Goal: Transaction & Acquisition: Obtain resource

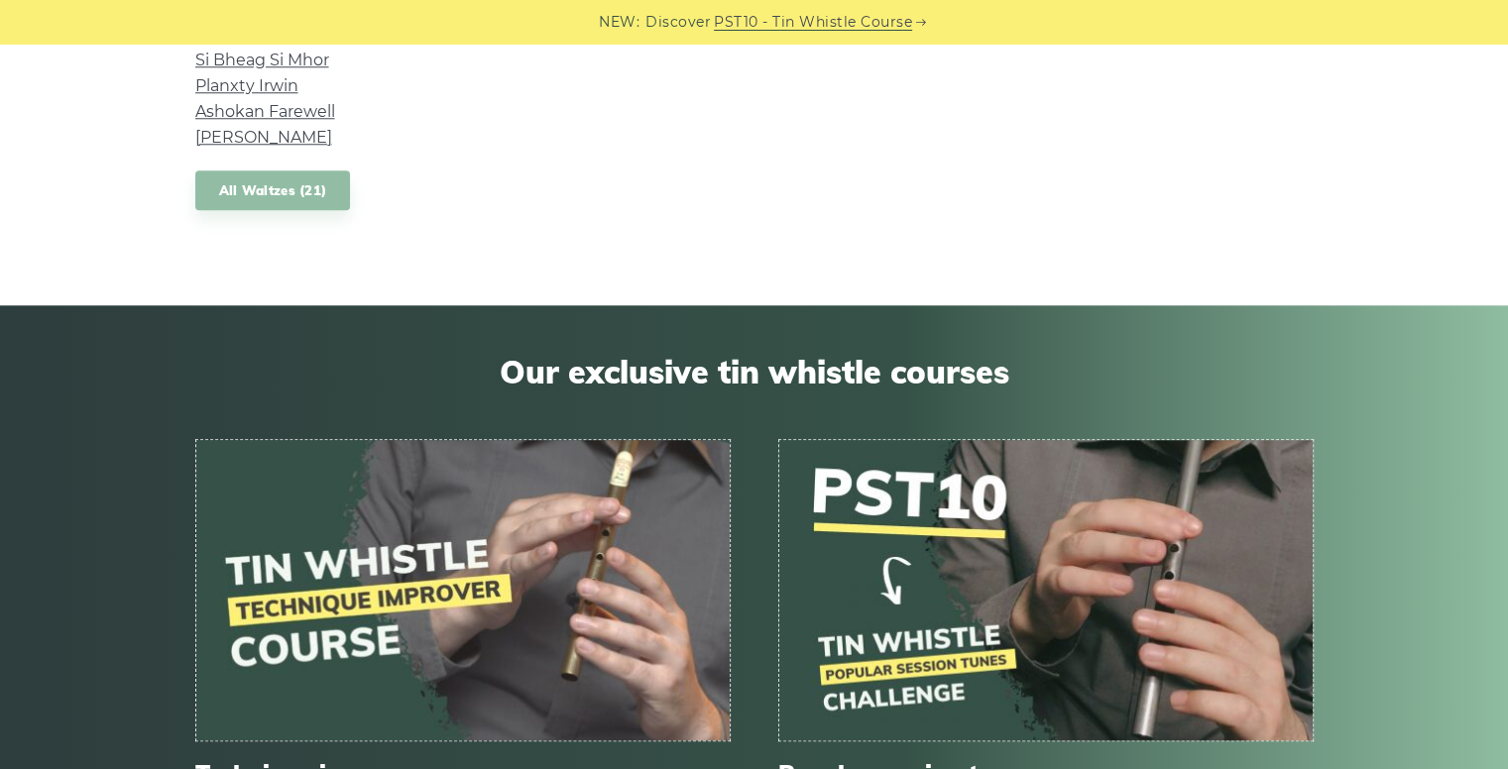
scroll to position [2547, 0]
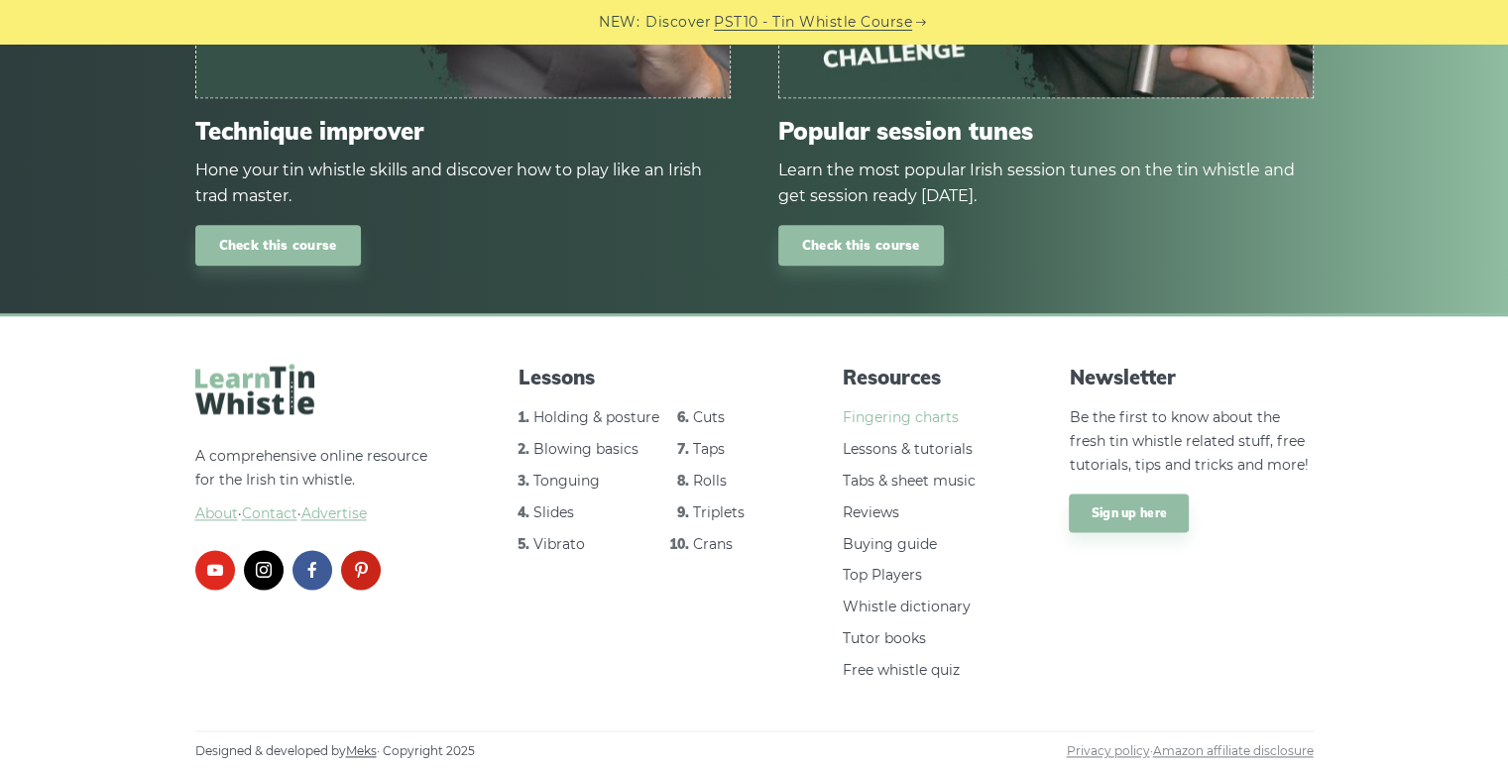
click at [924, 418] on link "Fingering charts" at bounding box center [901, 417] width 116 height 18
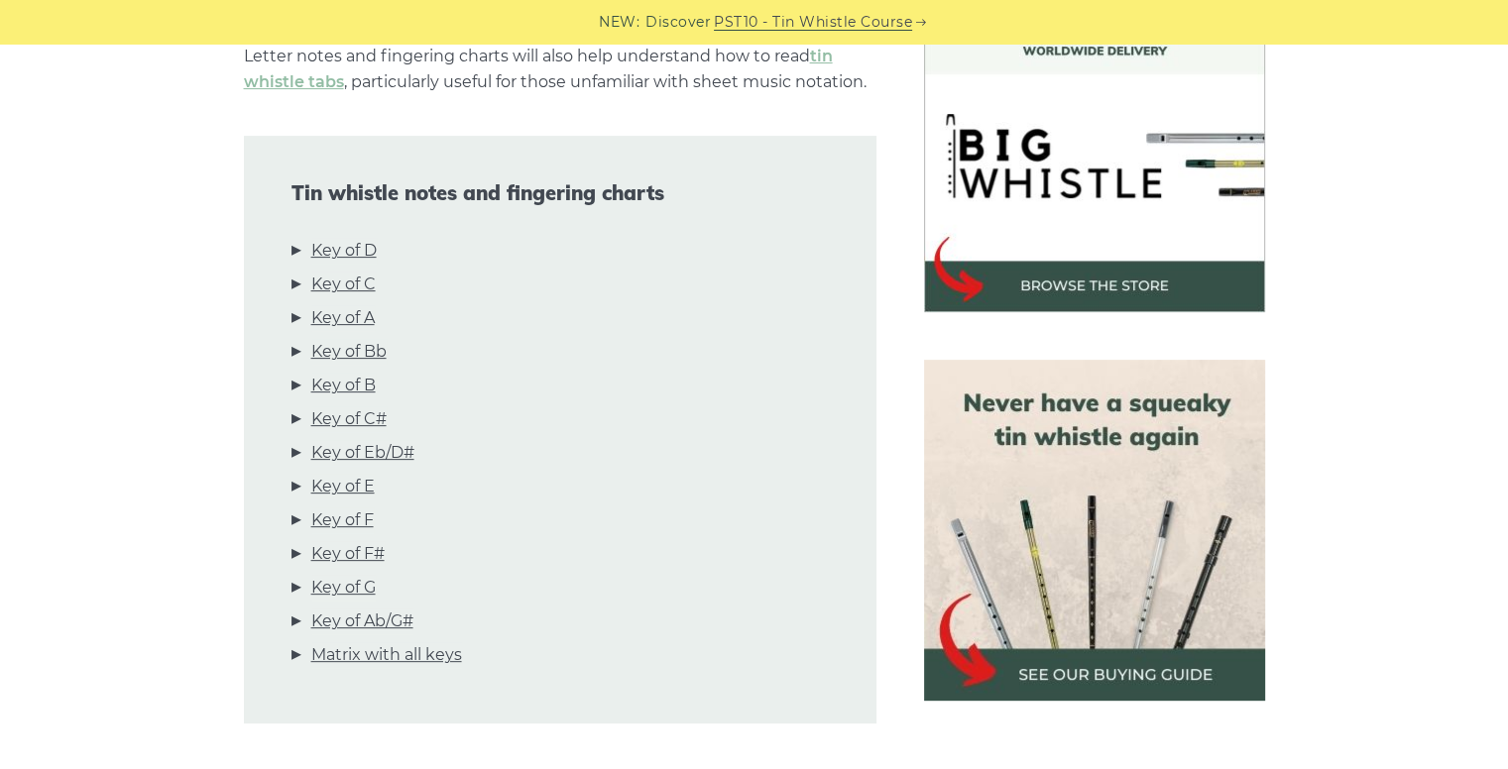
scroll to position [613, 0]
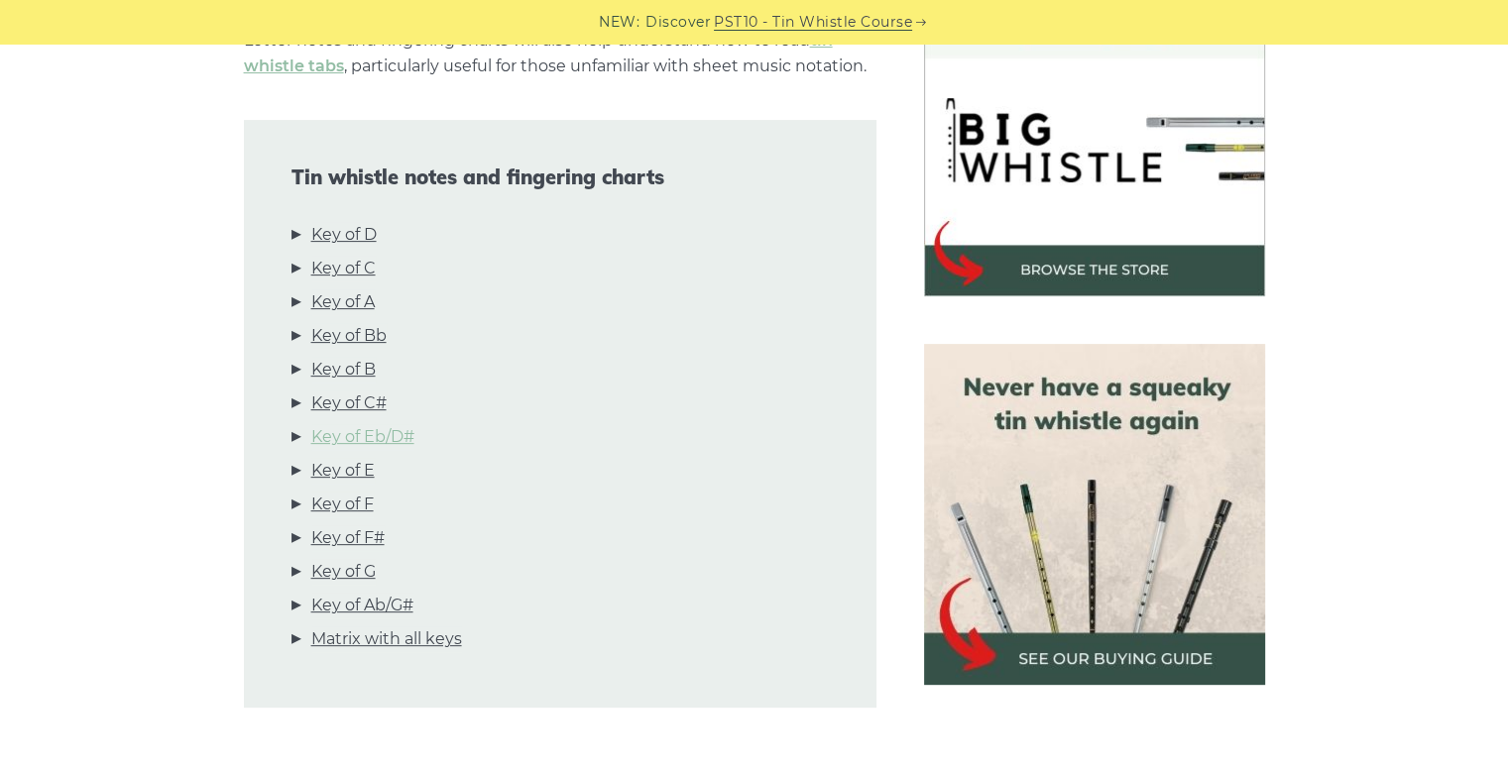
click at [396, 433] on link "Key of Eb/D#" at bounding box center [362, 437] width 103 height 26
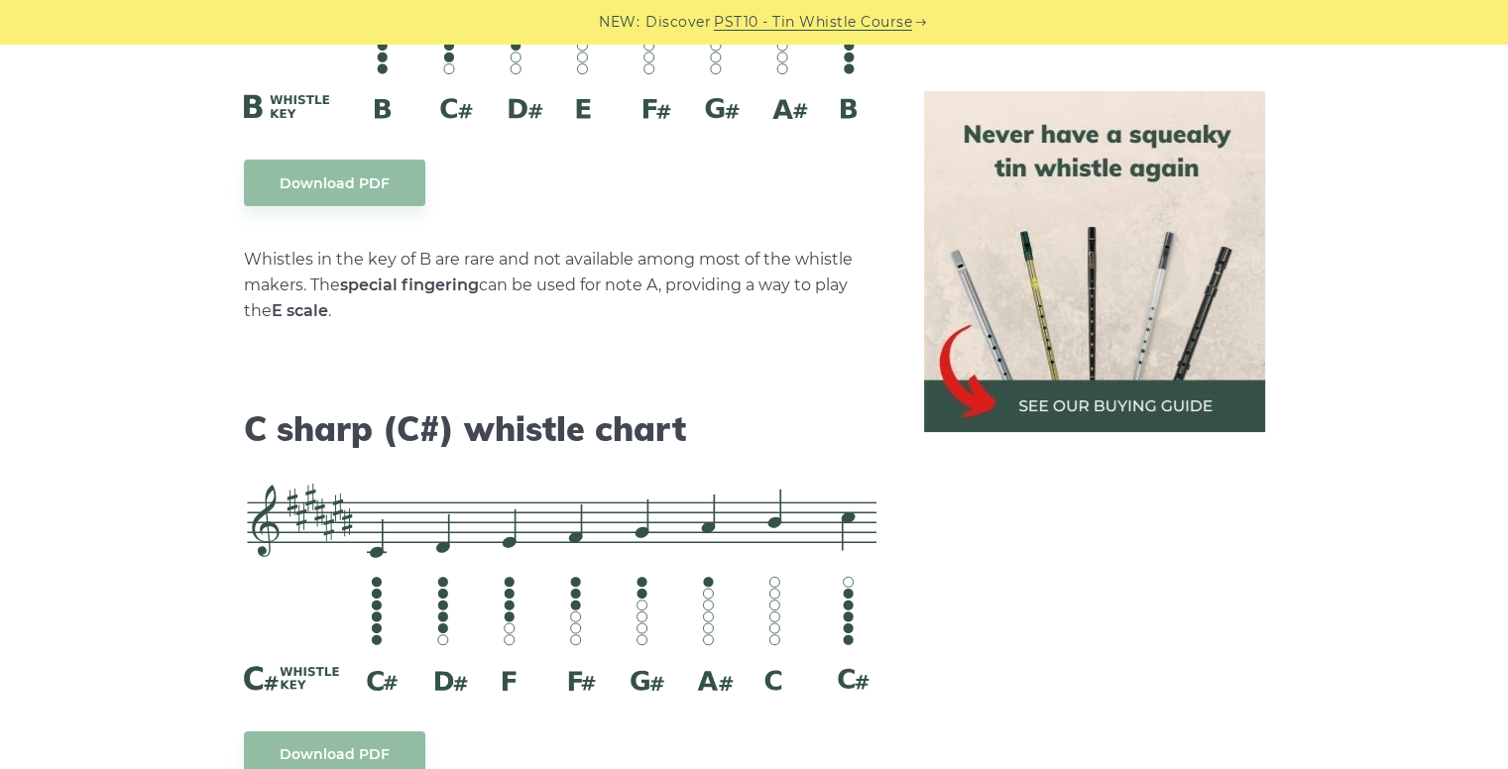
scroll to position [7872, 0]
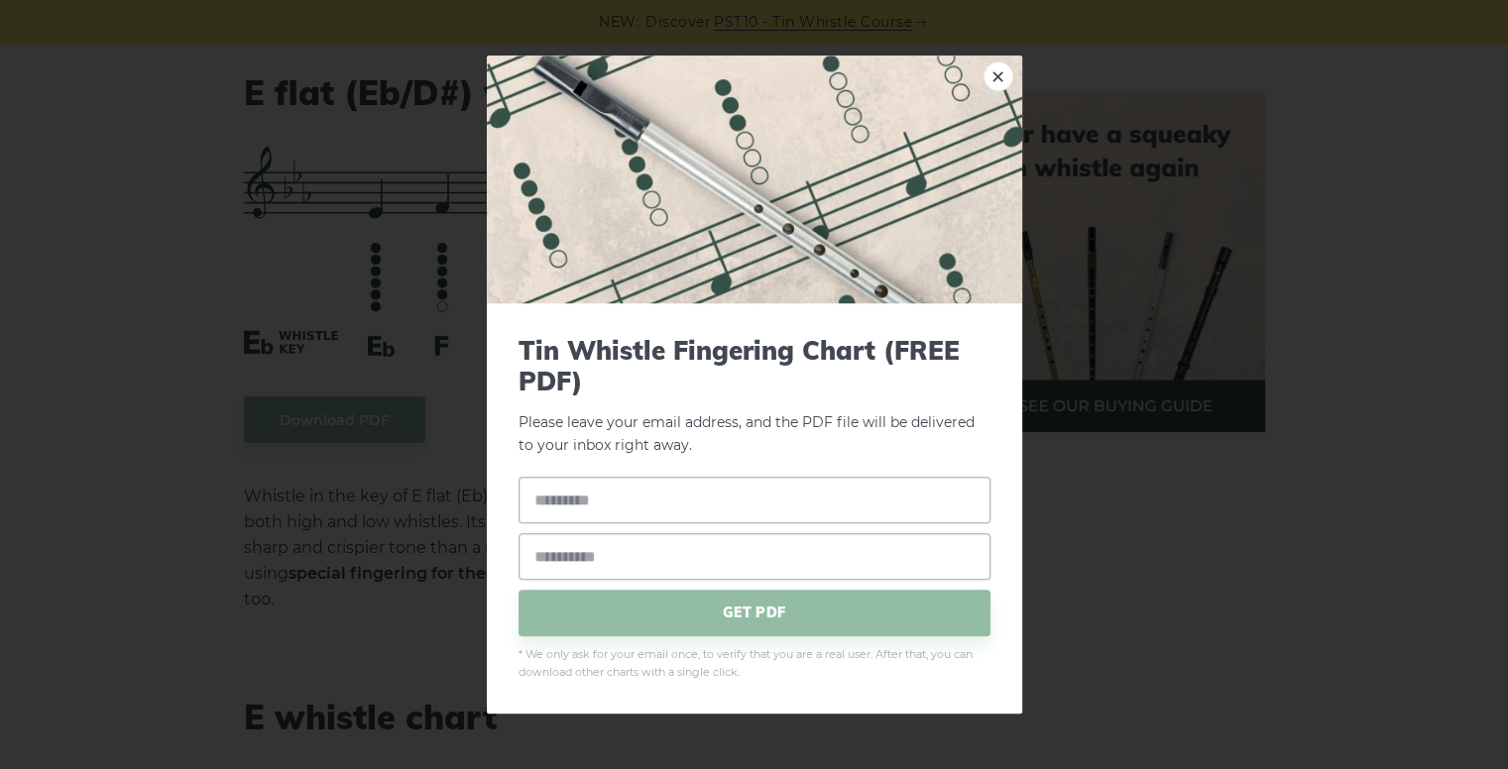
click at [558, 496] on input "text" at bounding box center [755, 500] width 472 height 47
type input "******"
click at [548, 552] on input "email" at bounding box center [755, 556] width 472 height 47
type input "**********"
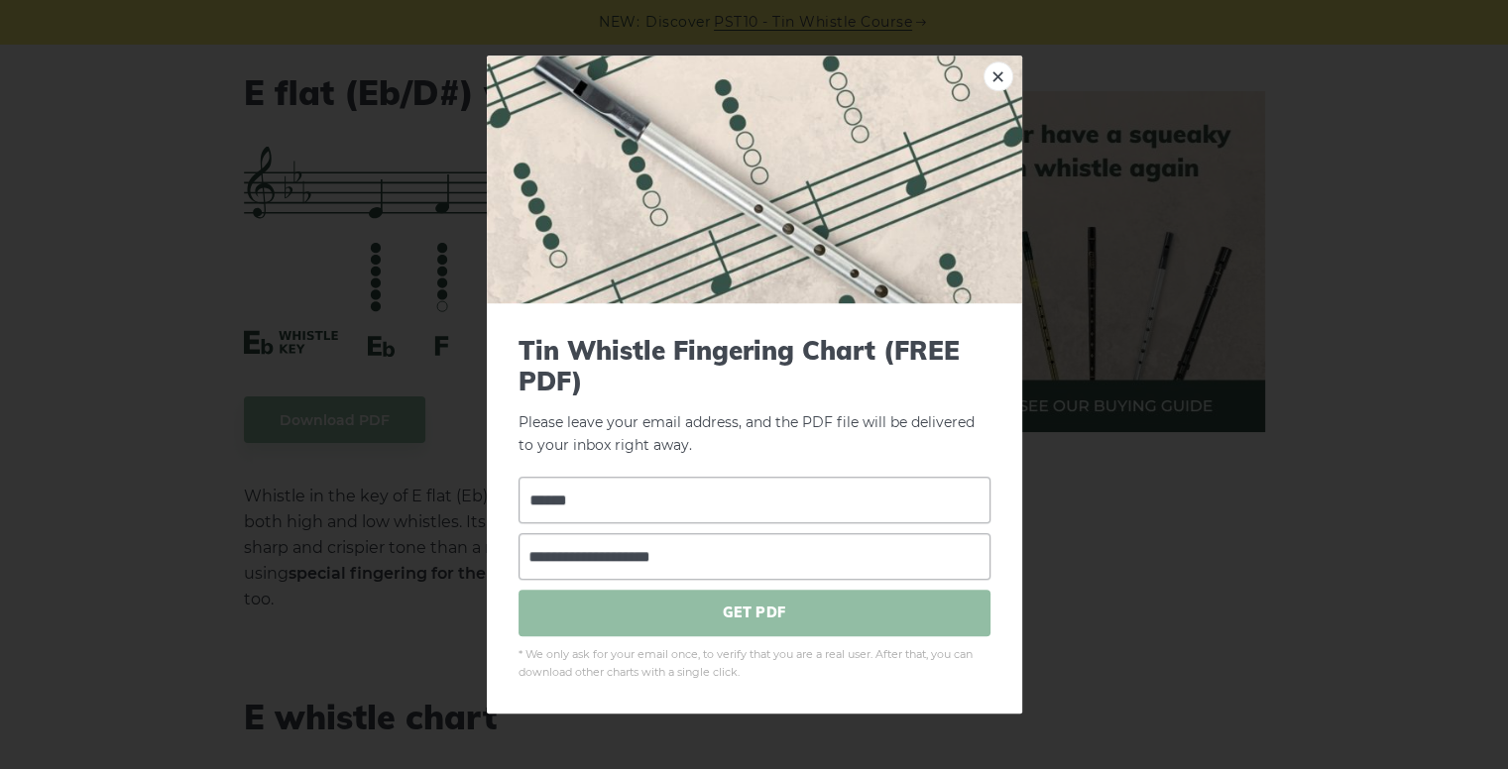
click at [749, 604] on span "GET PDF" at bounding box center [755, 613] width 472 height 47
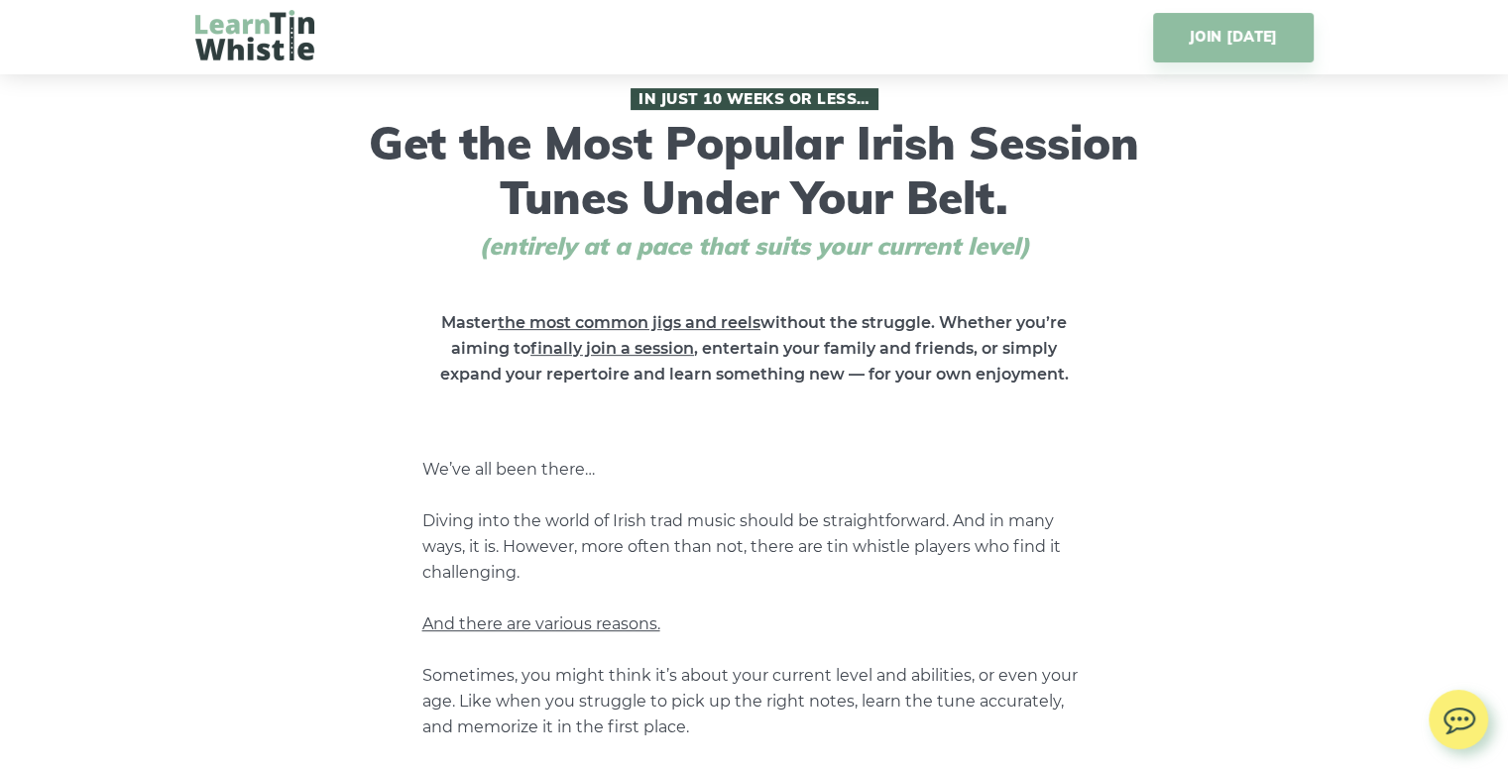
scroll to position [783, 0]
